Goal: Information Seeking & Learning: Learn about a topic

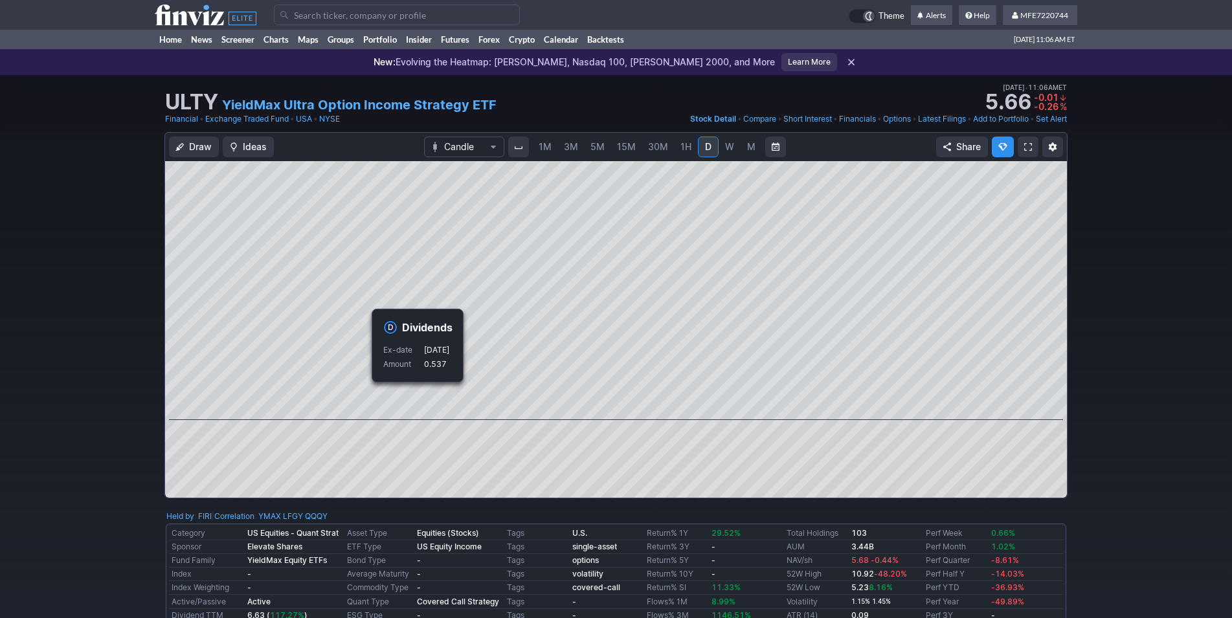
click at [1147, 398] on div "Draw Ideas Candle 1M 3M 5M 15M 30M 1H D W M Share" at bounding box center [616, 320] width 1232 height 377
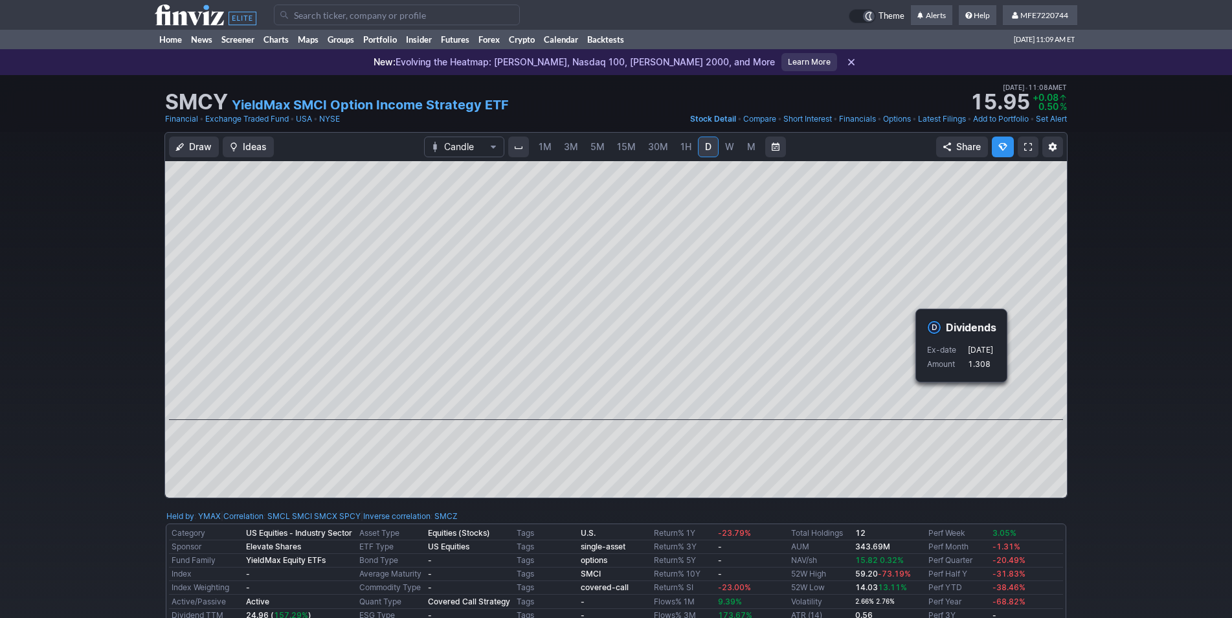
click at [1105, 424] on div "Draw Ideas Candle 1M 3M 5M 15M 30M 1H D W M Share" at bounding box center [616, 320] width 1232 height 377
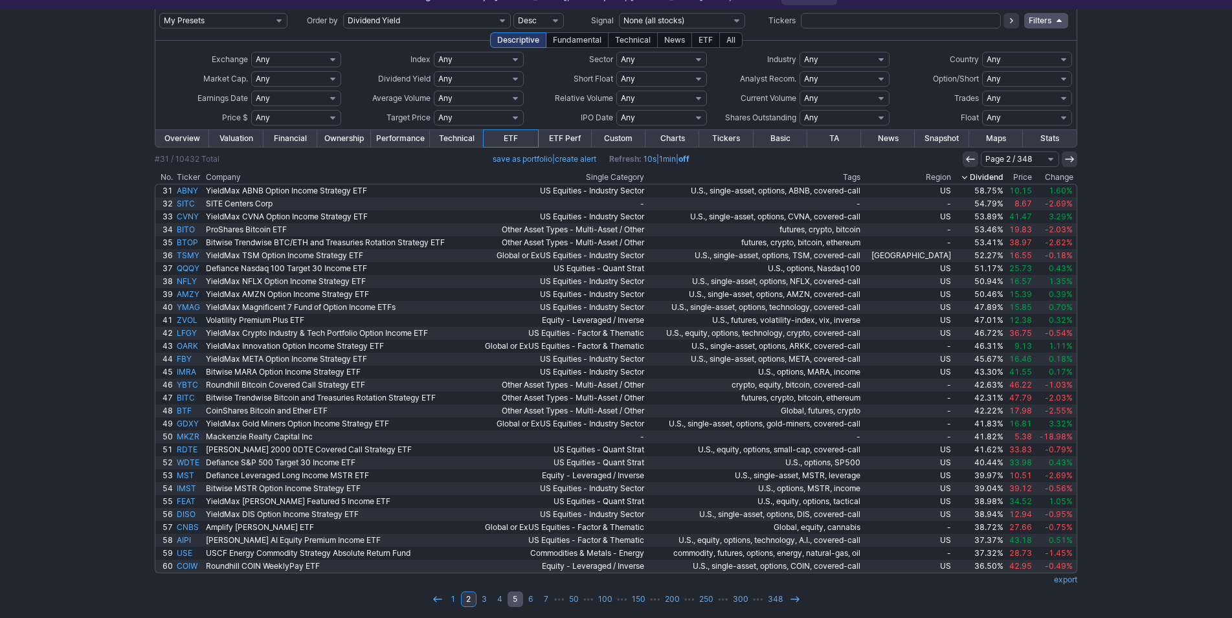
scroll to position [66, 0]
click at [454, 600] on link "1" at bounding box center [453, 600] width 16 height 16
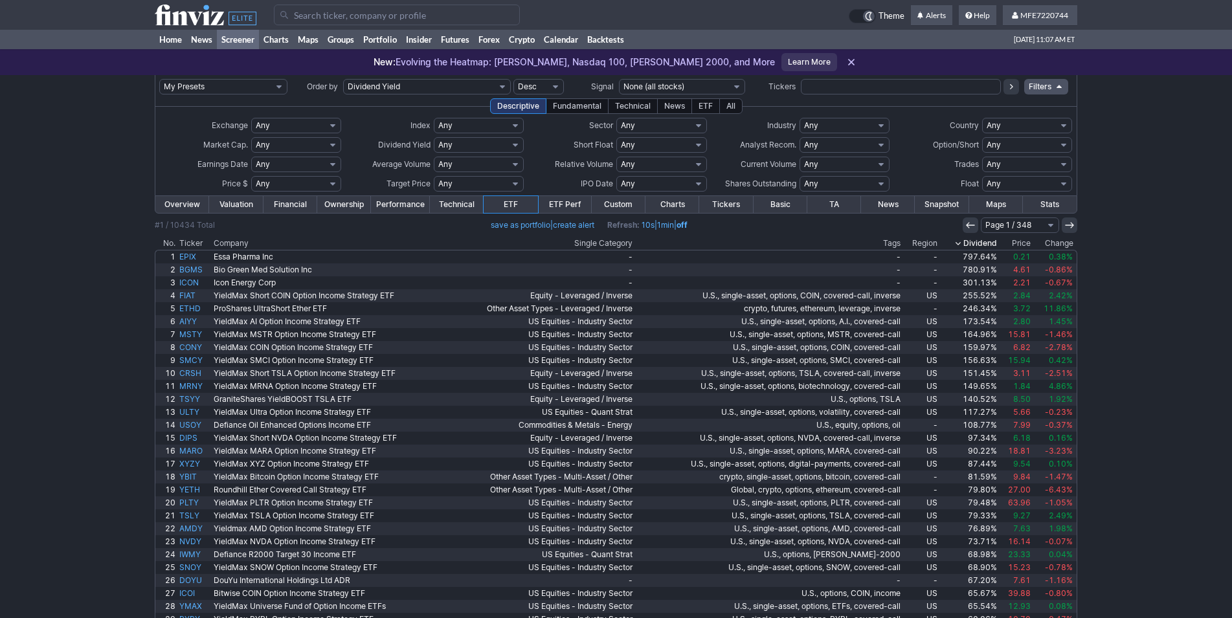
click at [988, 245] on th "Dividend" at bounding box center [969, 243] width 60 height 13
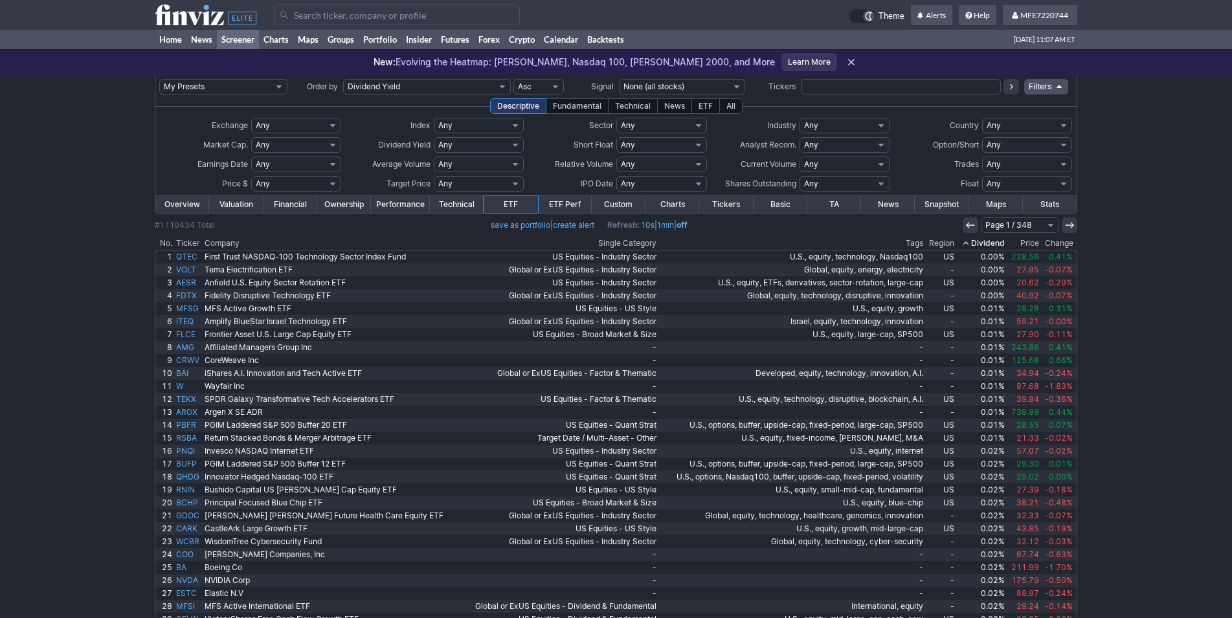
click at [983, 242] on th "Dividend" at bounding box center [981, 243] width 51 height 13
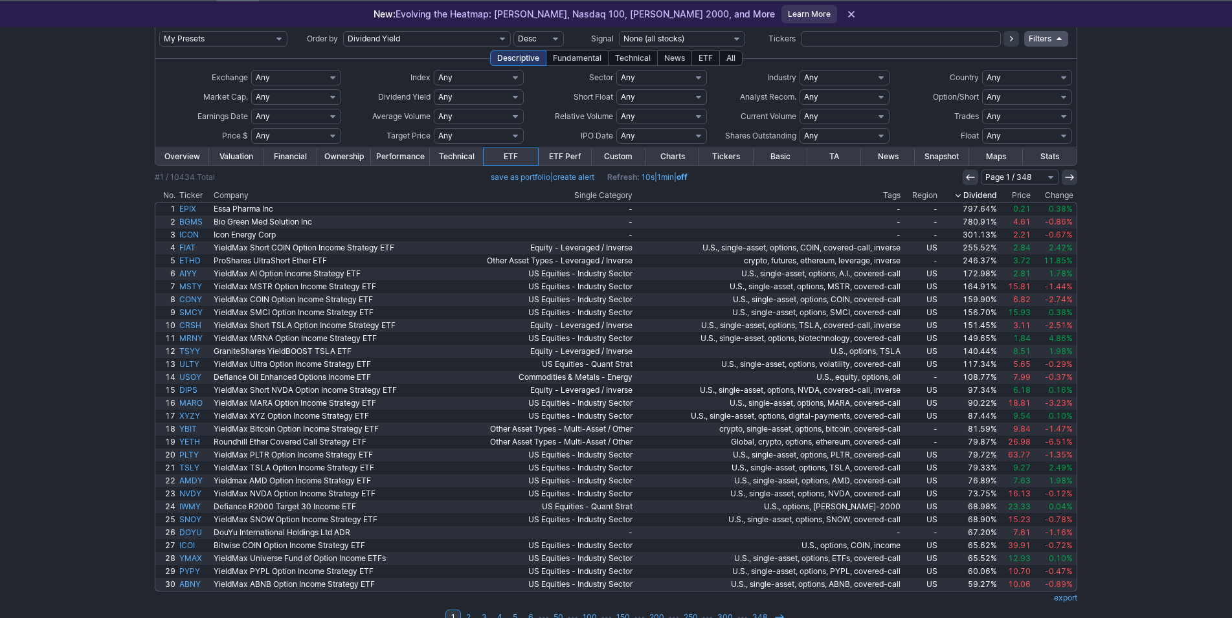
scroll to position [66, 0]
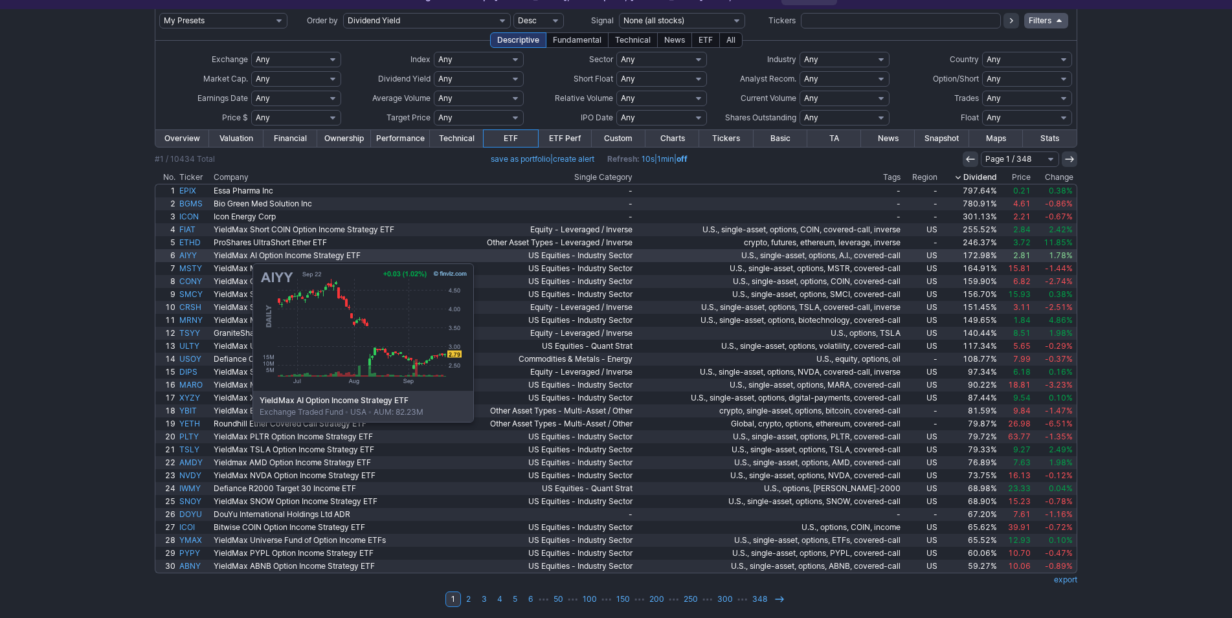
click at [188, 257] on link "AIYY" at bounding box center [194, 255] width 34 height 13
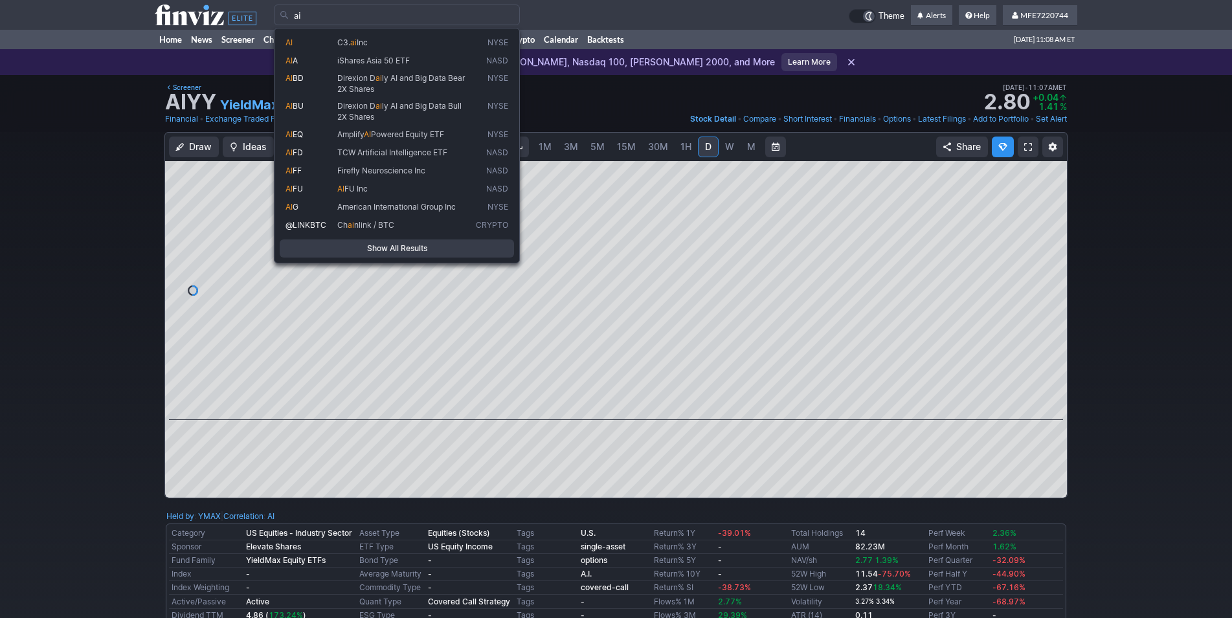
type input "ai"
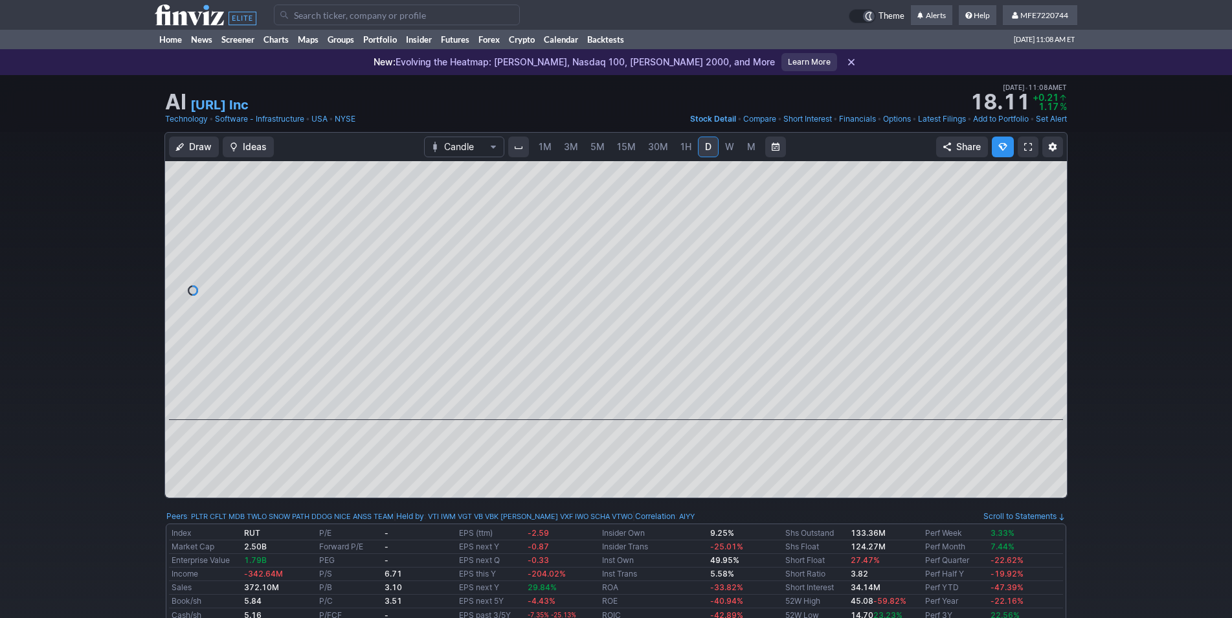
click at [725, 149] on span "W" at bounding box center [729, 146] width 9 height 11
click at [748, 149] on span "M" at bounding box center [751, 146] width 8 height 11
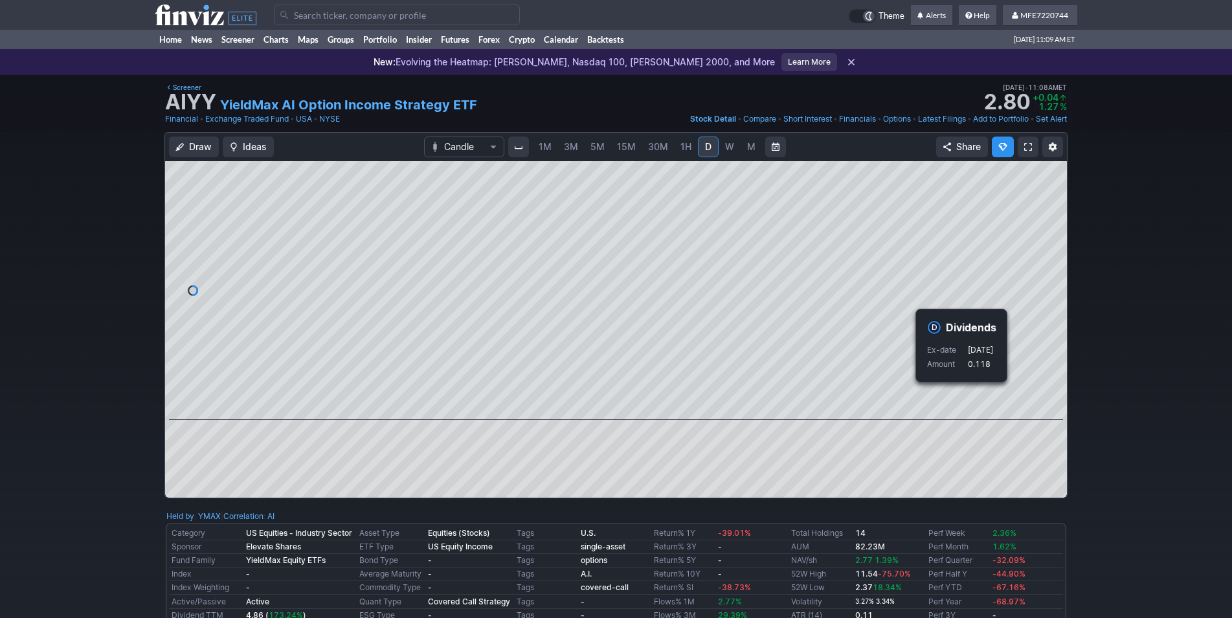
click at [1120, 405] on div "Draw Ideas Candle 1M 3M 5M 15M 30M 1H D W M Share" at bounding box center [616, 320] width 1232 height 377
